Goal: Information Seeking & Learning: Learn about a topic

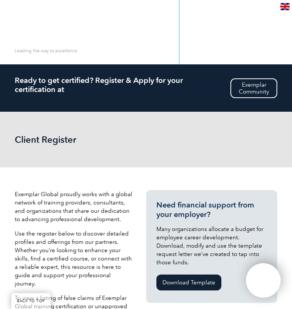
select select "[GEOGRAPHIC_DATA]"
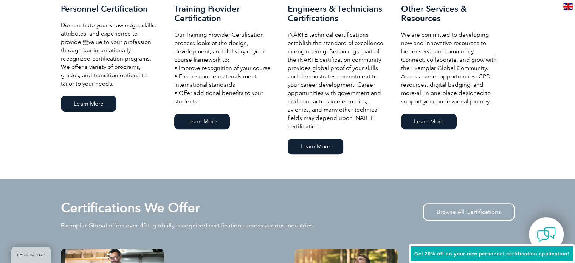
scroll to position [569, 0]
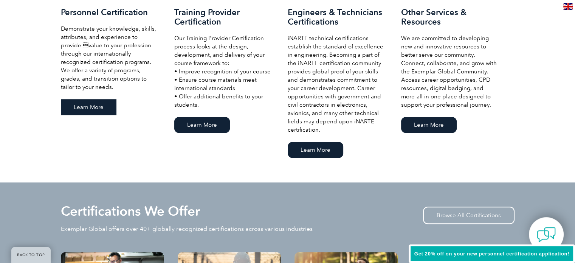
click at [100, 102] on link "Learn More" at bounding box center [89, 107] width 56 height 16
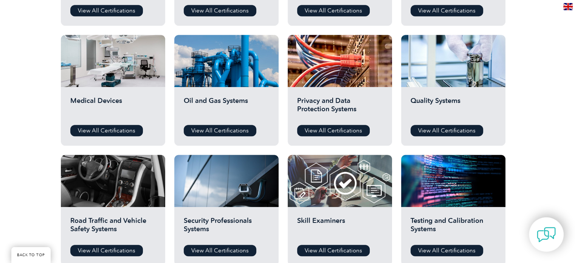
scroll to position [530, 0]
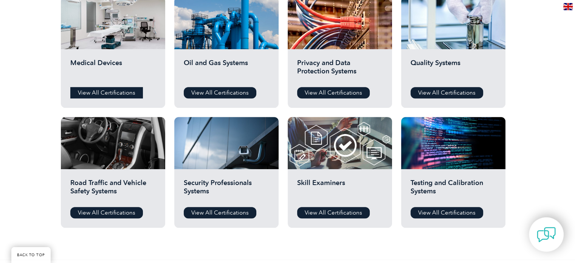
click at [91, 88] on link "View All Certifications" at bounding box center [106, 92] width 73 height 11
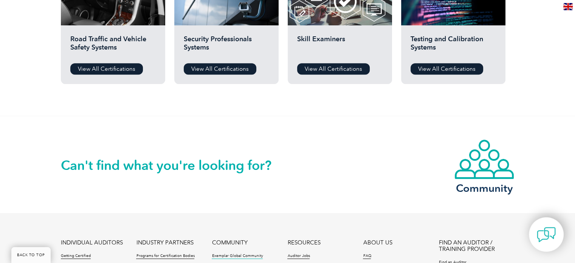
scroll to position [794, 0]
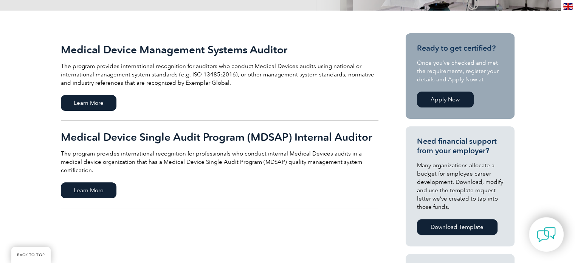
scroll to position [189, 0]
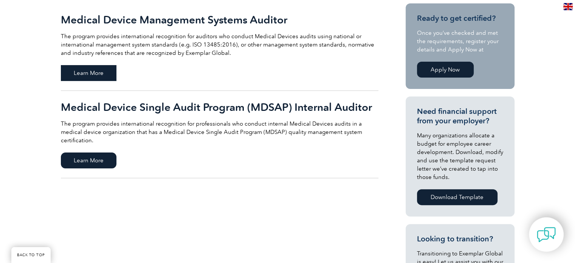
click at [100, 71] on span "Learn More" at bounding box center [89, 73] width 56 height 16
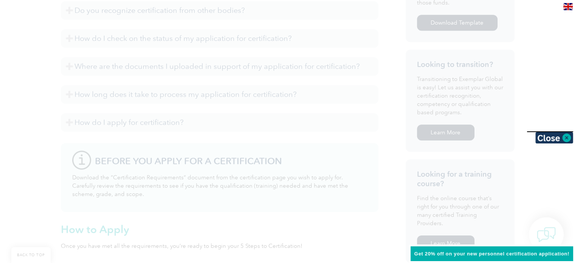
scroll to position [336, 0]
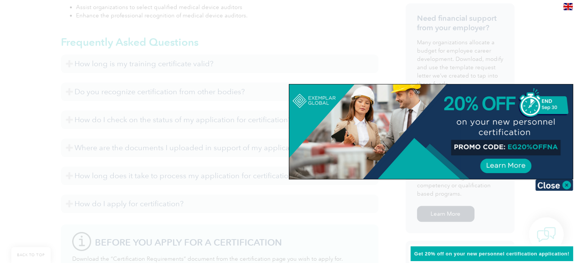
click at [539, 63] on div at bounding box center [287, 131] width 575 height 263
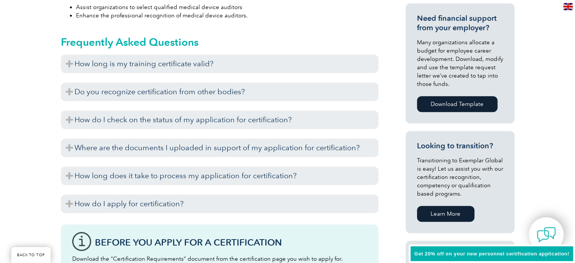
click at [463, 104] on link "Download Template" at bounding box center [457, 104] width 81 height 16
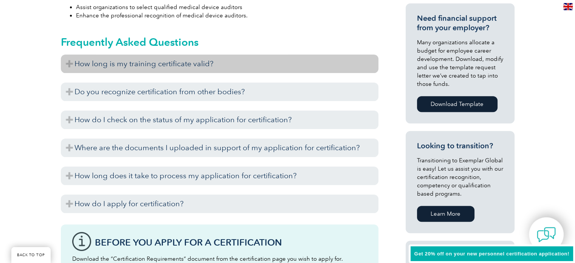
click at [106, 57] on h3 "How long is my training certificate valid?" at bounding box center [220, 63] width 318 height 19
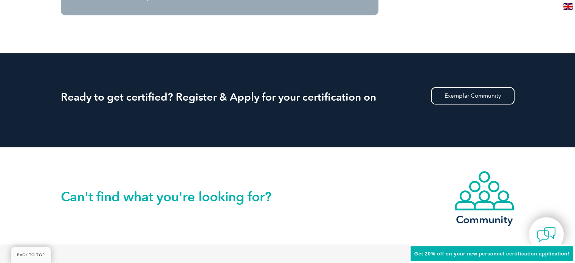
scroll to position [1090, 0]
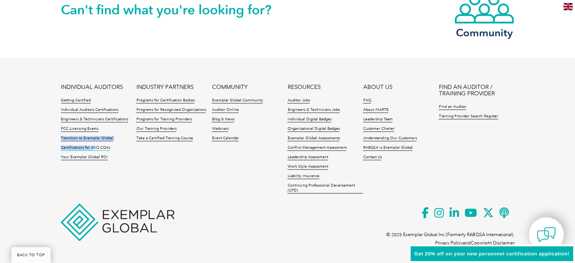
drag, startPoint x: 90, startPoint y: 141, endPoint x: 92, endPoint y: 147, distance: 6.0
click at [92, 146] on ul "Getting Certified Individual Auditors Certifications Engineers & Technicians Ce…" at bounding box center [99, 131] width 76 height 66
click at [92, 148] on link "Certifications for ASQ CQAs" at bounding box center [85, 147] width 49 height 5
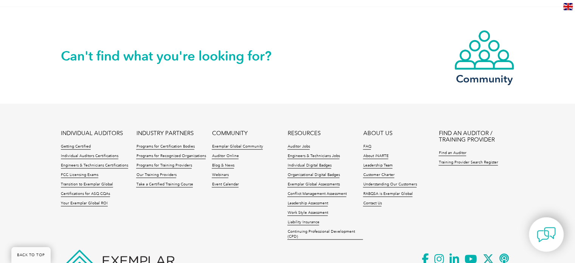
scroll to position [870, 0]
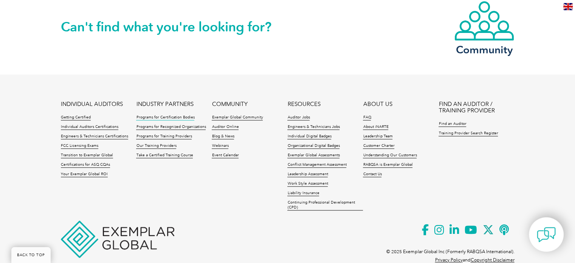
click at [166, 115] on link "Programs for Certification Bodies" at bounding box center [165, 117] width 58 height 5
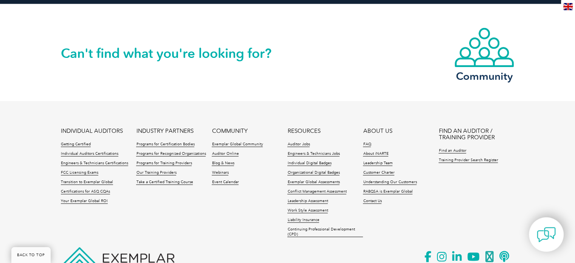
scroll to position [1357, 0]
